Goal: Entertainment & Leisure: Consume media (video, audio)

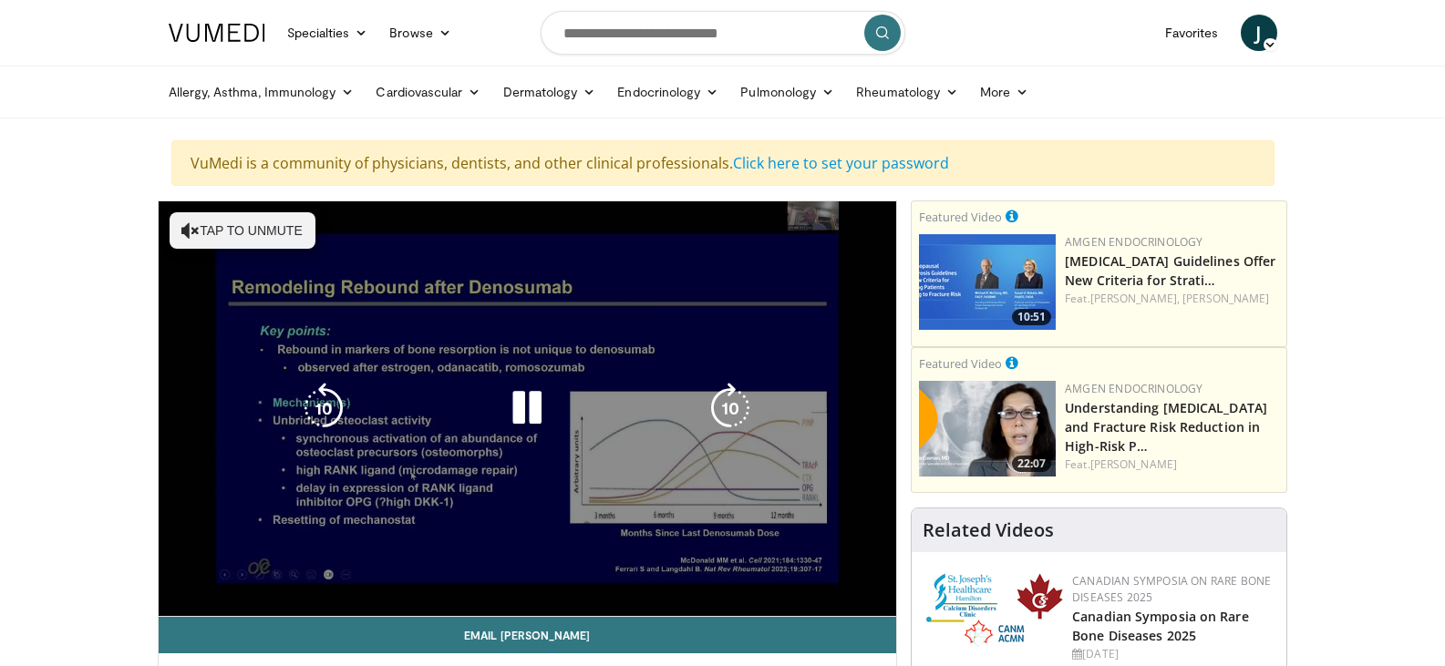
click at [210, 235] on div "10 seconds Tap to unmute" at bounding box center [528, 408] width 738 height 415
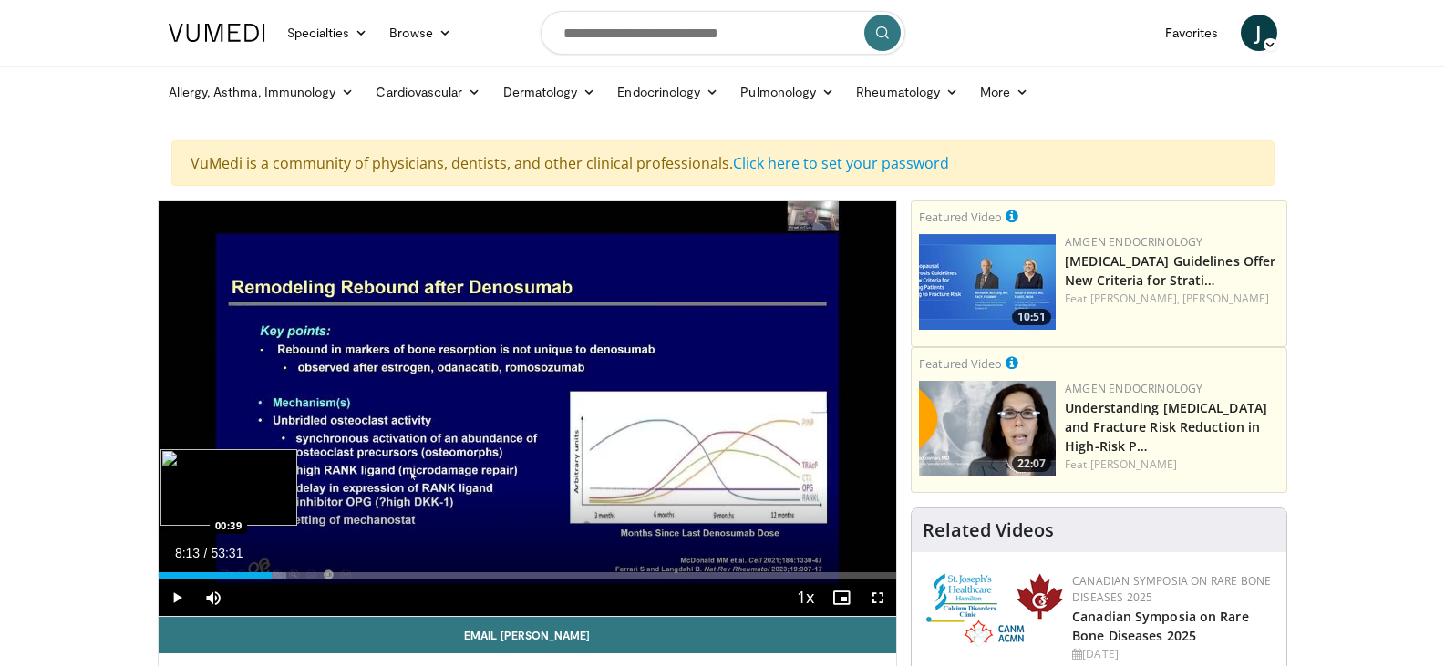
click at [167, 574] on div "08:13" at bounding box center [215, 575] width 113 height 7
click at [160, 575] on div "00:39" at bounding box center [163, 575] width 9 height 7
